Goal: Task Accomplishment & Management: Use online tool/utility

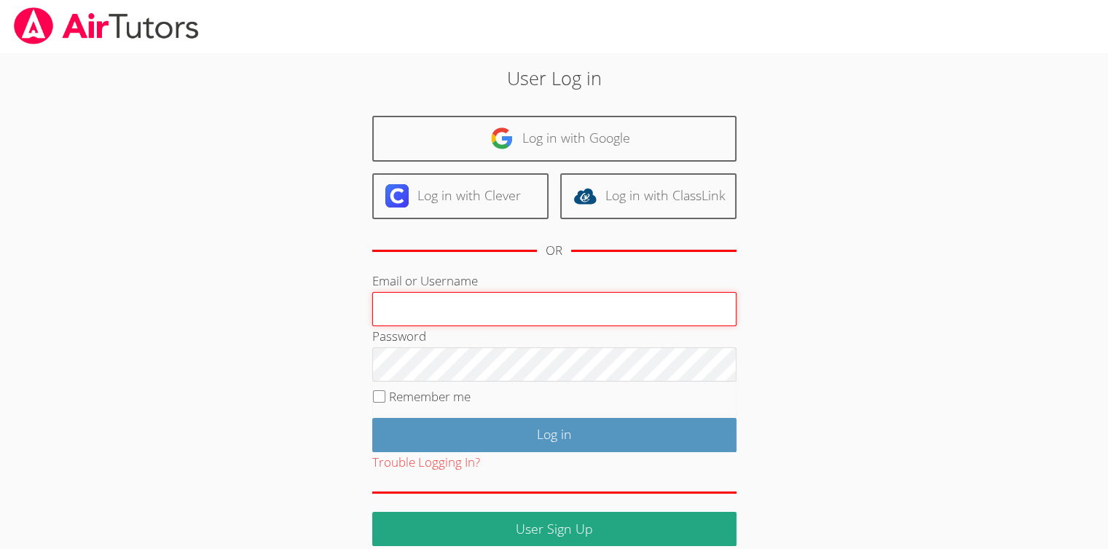
click at [637, 307] on input "Email or Username" at bounding box center [554, 309] width 364 height 35
type input "Skonickisarah@gmail.com"
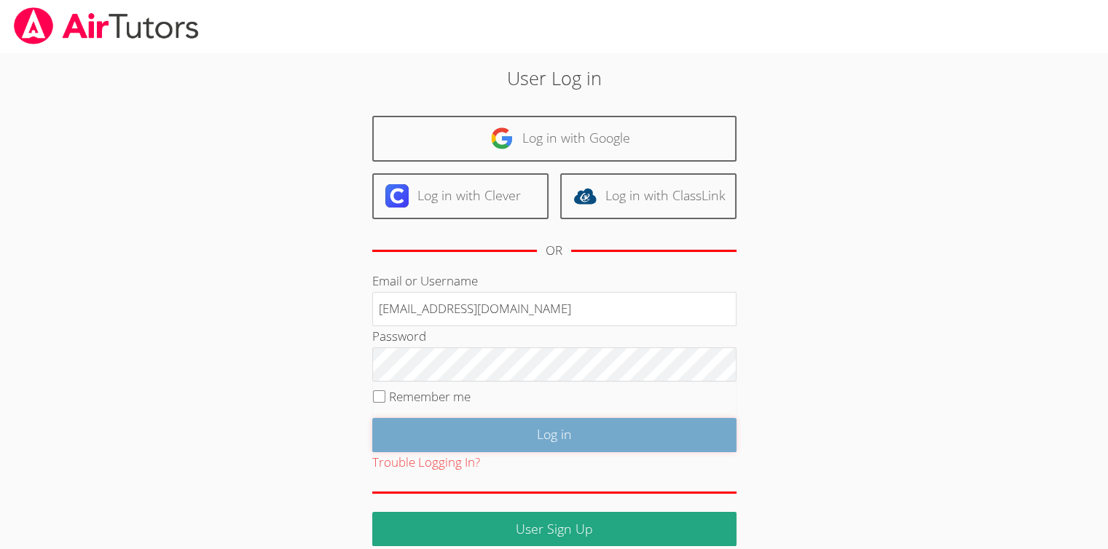
click at [547, 421] on input "Log in" at bounding box center [554, 435] width 364 height 34
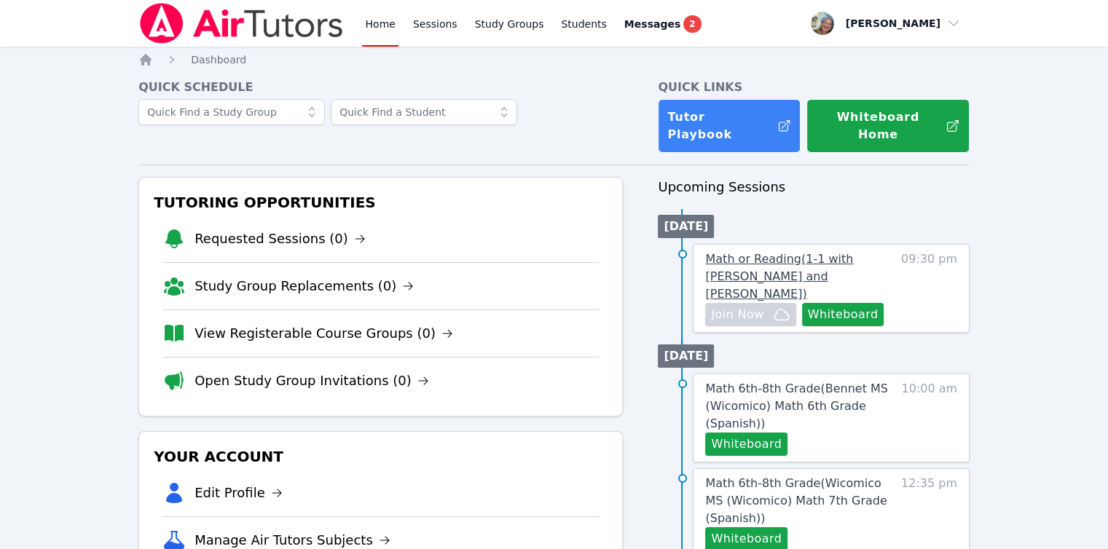
click at [760, 262] on span "Math or Reading ( 1-1 with [PERSON_NAME] and [PERSON_NAME] )" at bounding box center [779, 276] width 148 height 49
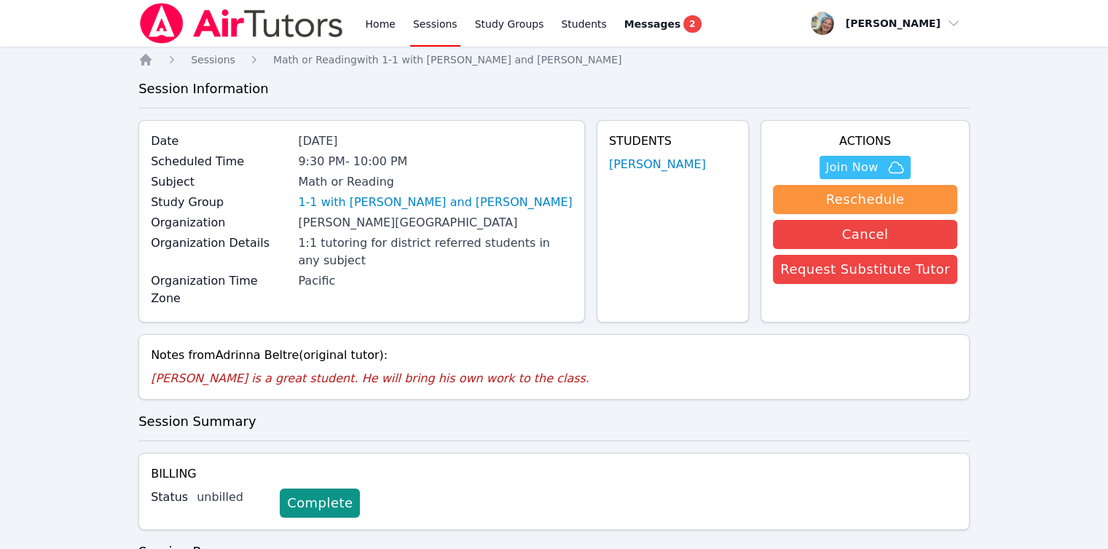
click at [541, 412] on h3 "Session Summary" at bounding box center [553, 422] width 831 height 20
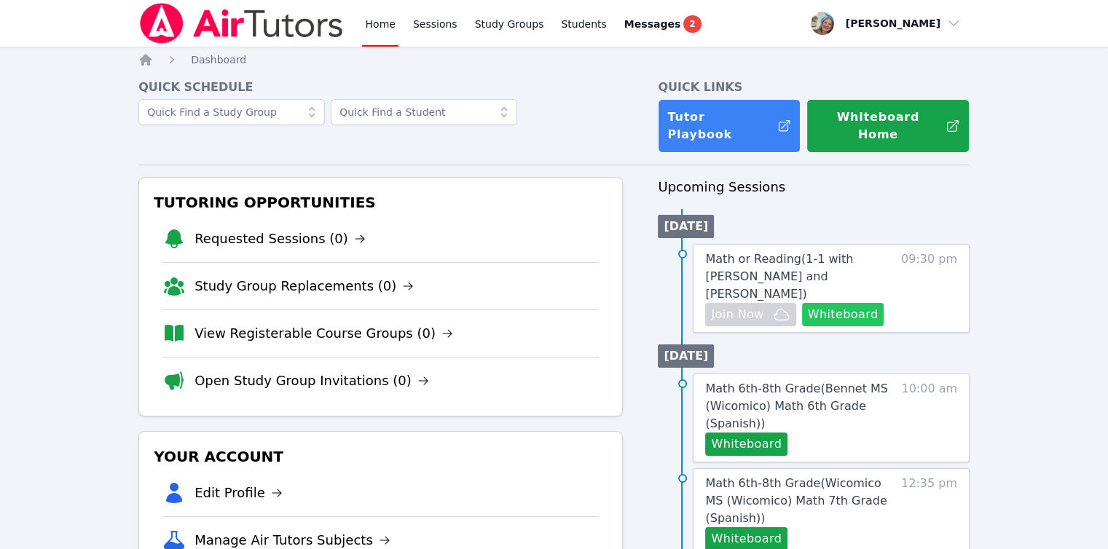
scroll to position [219, 0]
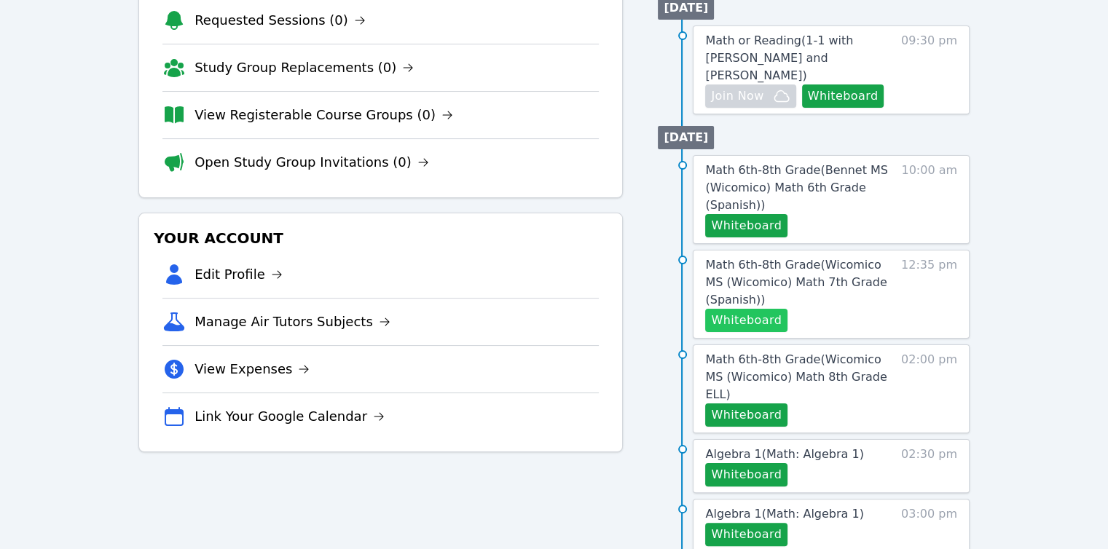
click at [778, 309] on button "Whiteboard" at bounding box center [746, 320] width 82 height 23
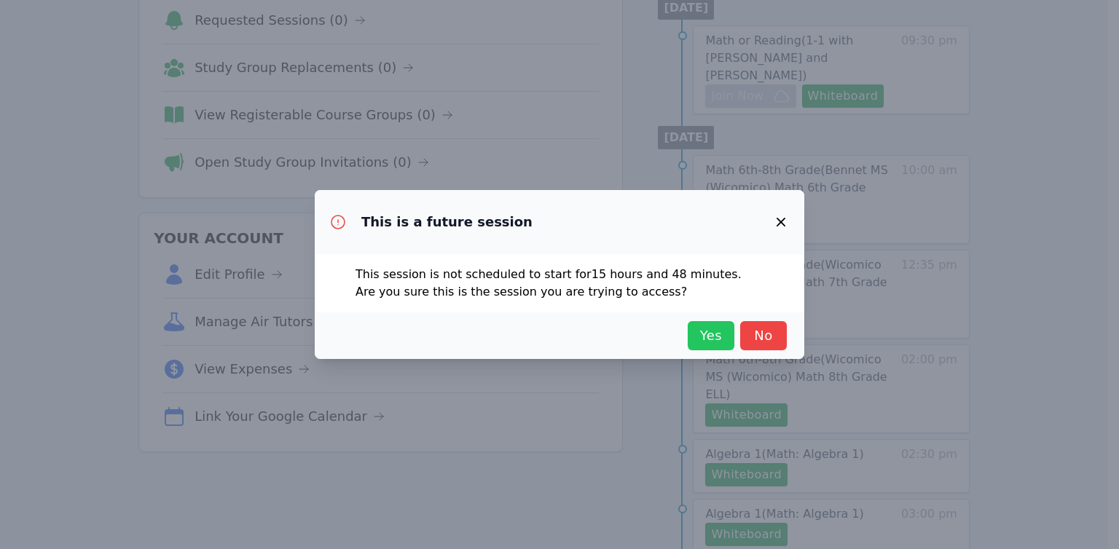
click at [715, 330] on span "Yes" at bounding box center [711, 336] width 32 height 20
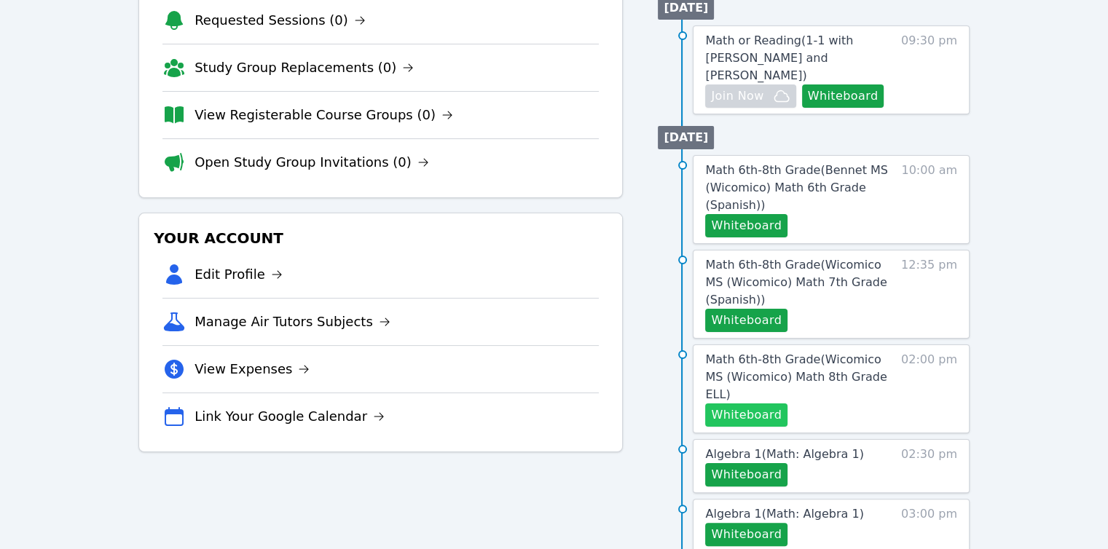
click at [754, 404] on button "Whiteboard" at bounding box center [746, 415] width 82 height 23
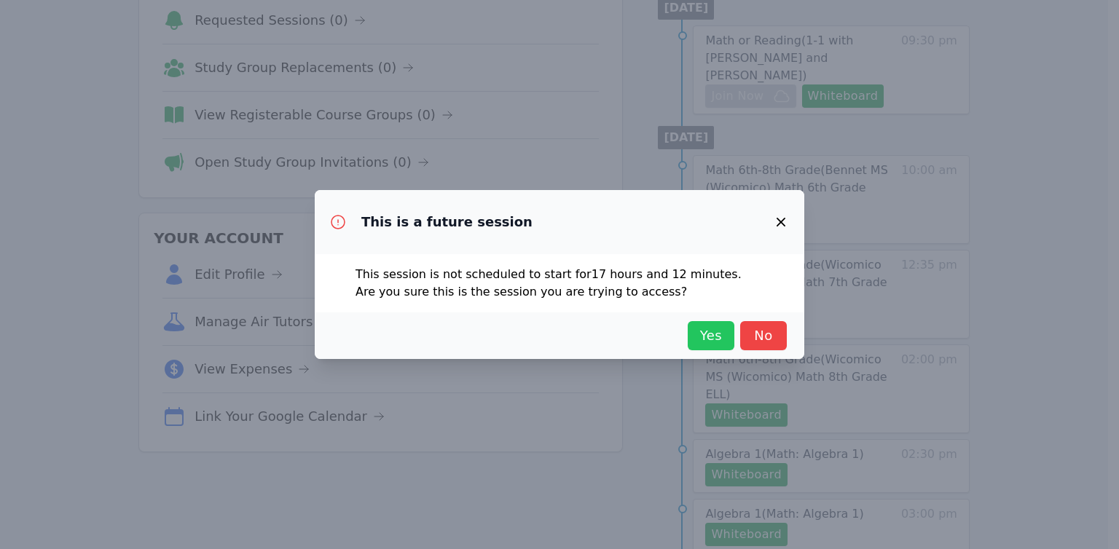
click at [726, 340] on span "Yes" at bounding box center [711, 336] width 32 height 20
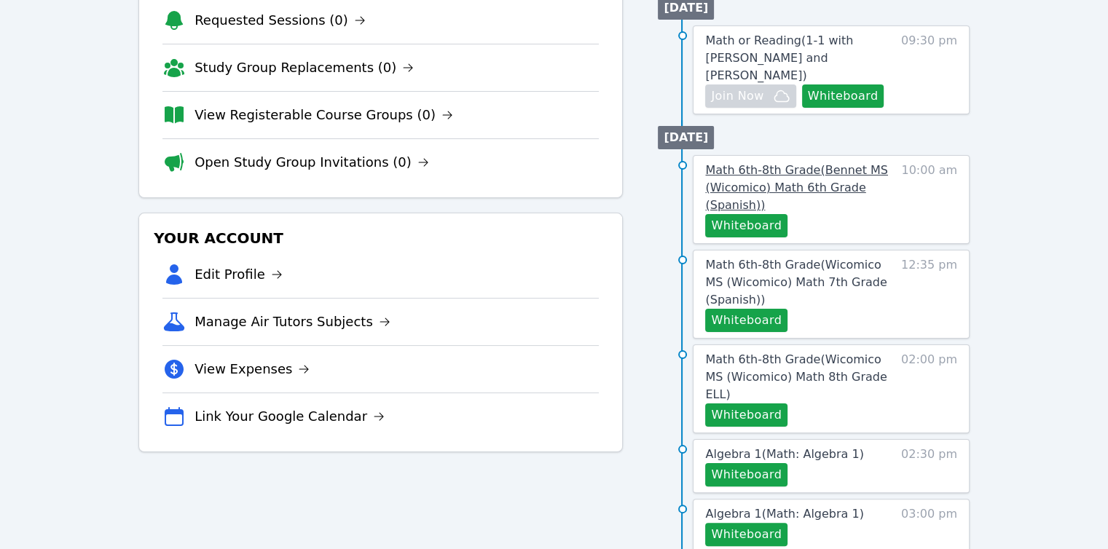
scroll to position [146, 0]
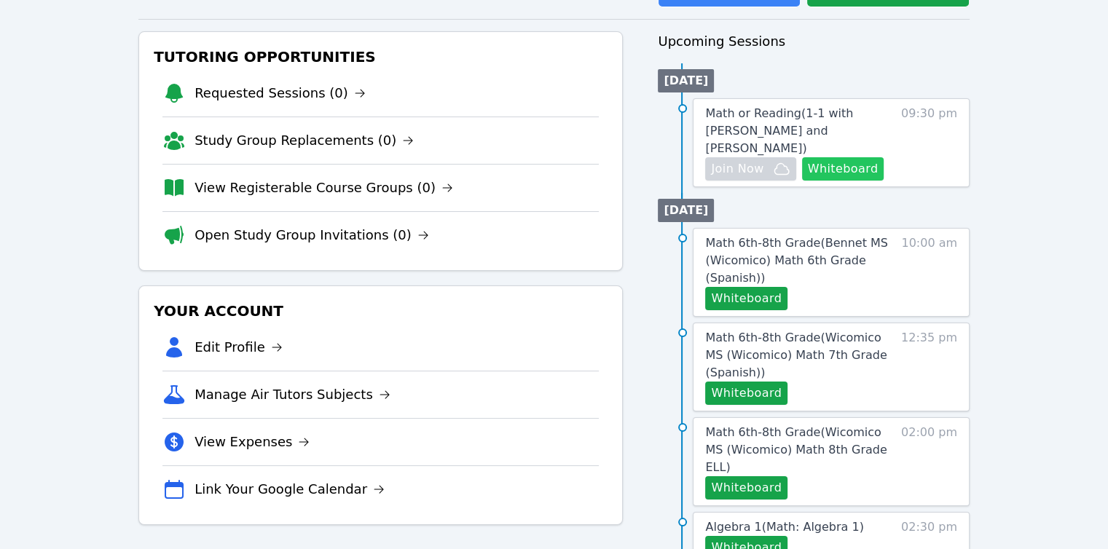
click at [865, 157] on button "Whiteboard" at bounding box center [843, 168] width 82 height 23
click at [751, 107] on span "Math or Reading ( 1-1 with [PERSON_NAME] and [PERSON_NAME] )" at bounding box center [779, 130] width 148 height 49
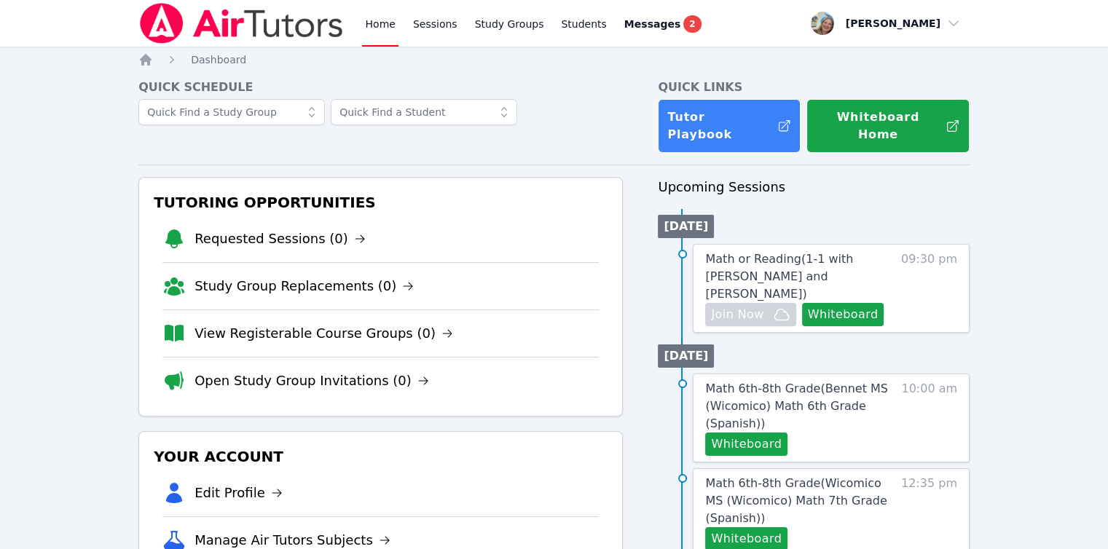
scroll to position [146, 0]
